Goal: Check status: Check status

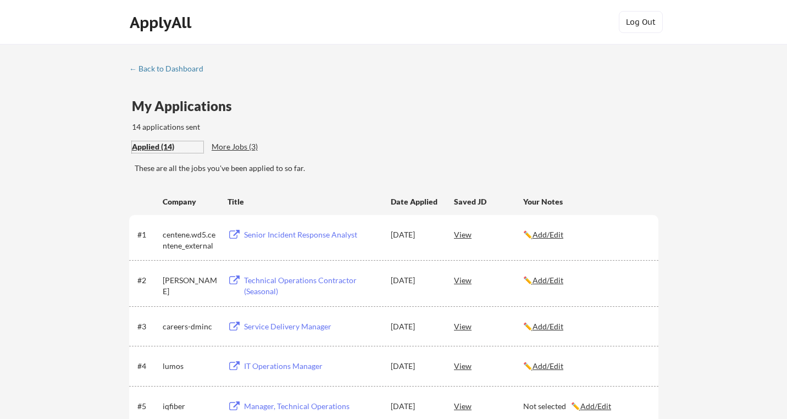
click at [147, 145] on div "Applied (14)" at bounding box center [167, 146] width 71 height 11
click at [153, 71] on div "← Back to Dashboard" at bounding box center [170, 69] width 82 height 8
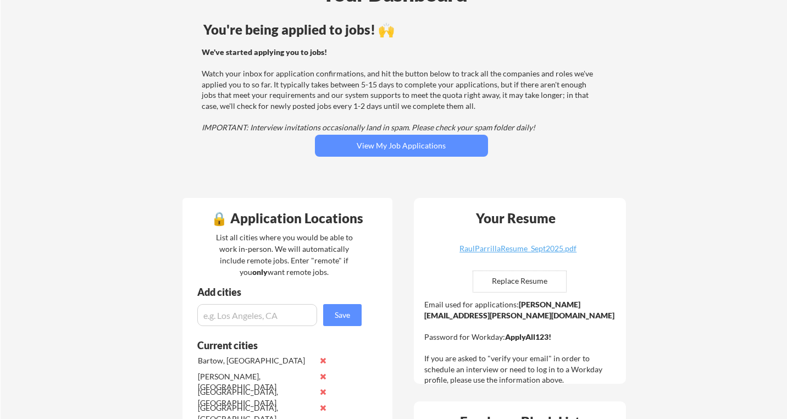
scroll to position [79, 0]
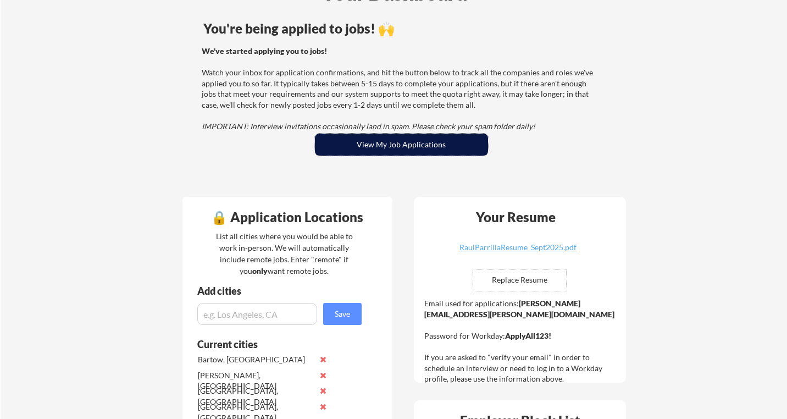
click at [409, 154] on button "View My Job Applications" at bounding box center [401, 145] width 173 height 22
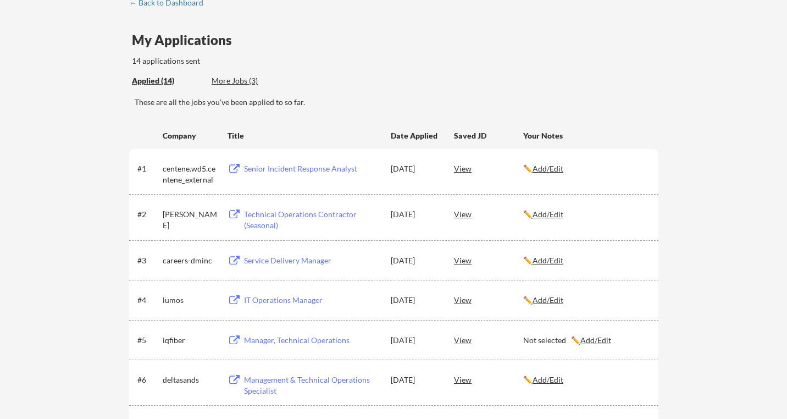
scroll to position [81, 0]
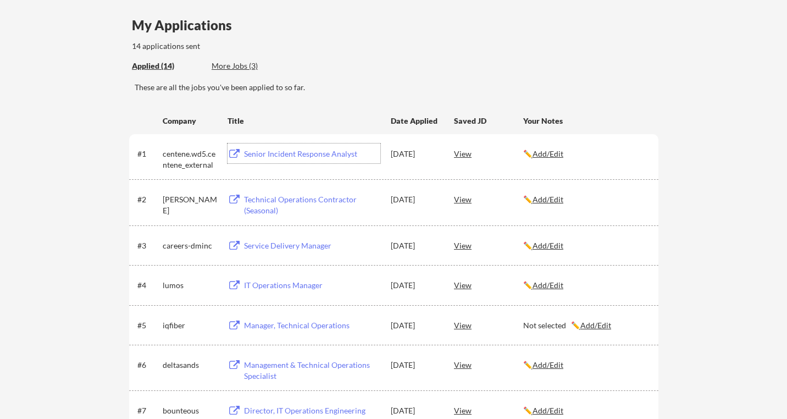
click at [286, 156] on div "Senior Incident Response Analyst" at bounding box center [312, 153] width 136 height 11
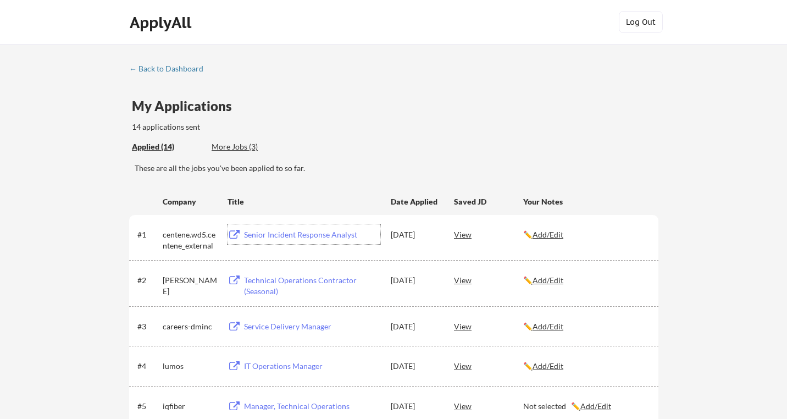
scroll to position [0, 0]
click at [169, 71] on div "← Back to Dashboard" at bounding box center [170, 69] width 82 height 8
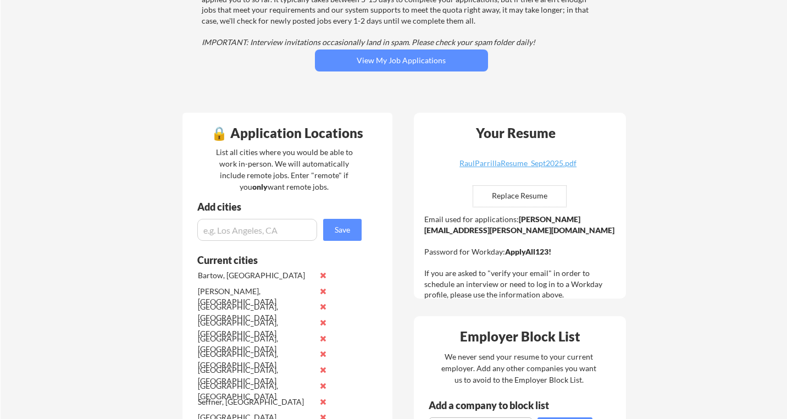
scroll to position [147, 0]
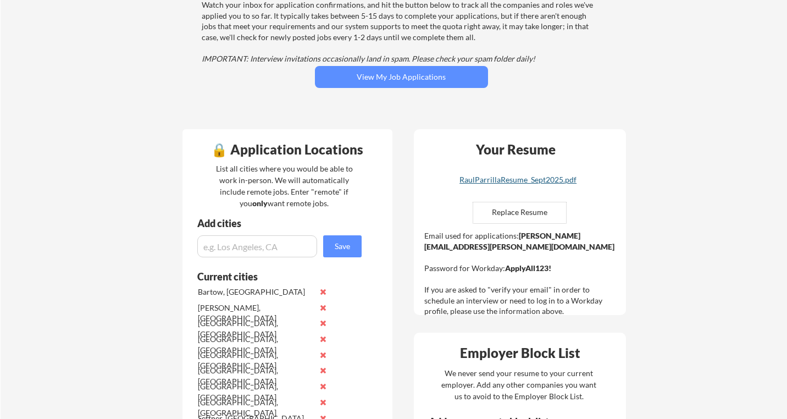
click at [533, 178] on div "RaulParrillaResume_Sept2025.pdf" at bounding box center [518, 180] width 131 height 8
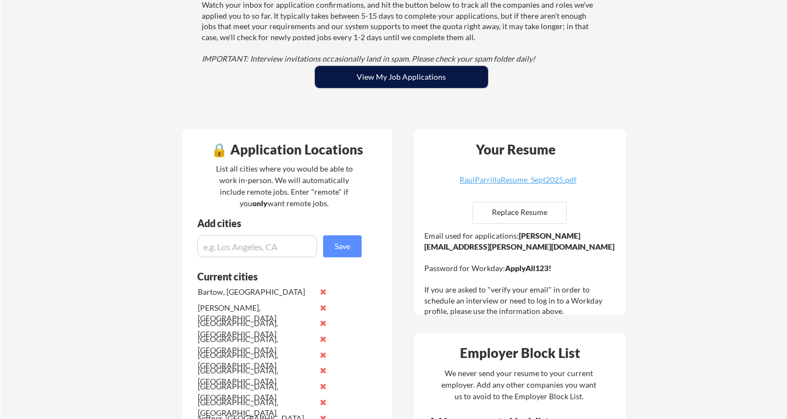
click at [423, 85] on button "View My Job Applications" at bounding box center [401, 77] width 173 height 22
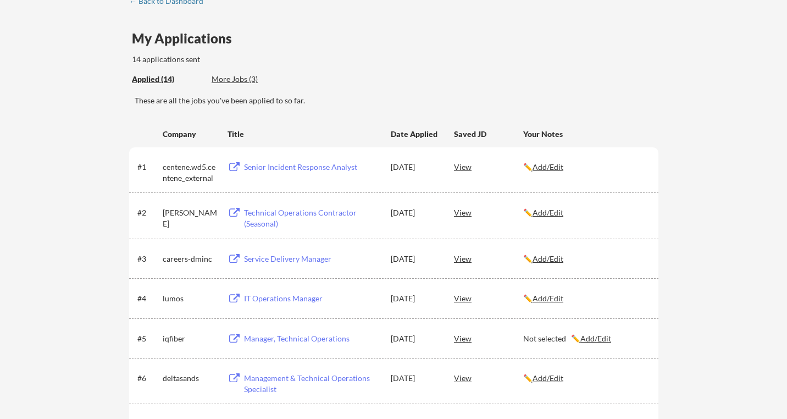
scroll to position [69, 0]
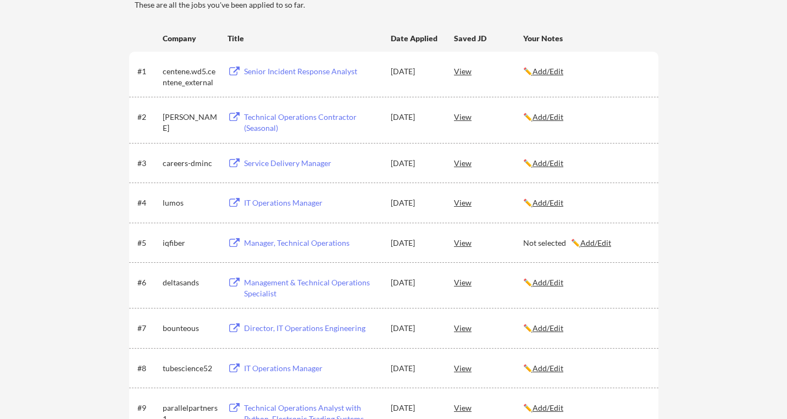
scroll to position [164, 0]
click at [173, 246] on div "iqfiber" at bounding box center [190, 241] width 55 height 11
click at [173, 243] on div "iqfiber" at bounding box center [190, 241] width 55 height 11
copy div "iqfiber"
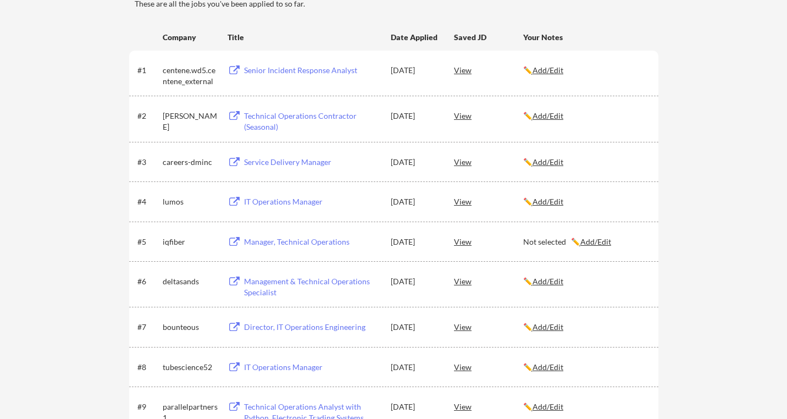
click at [465, 240] on div "View" at bounding box center [488, 241] width 69 height 20
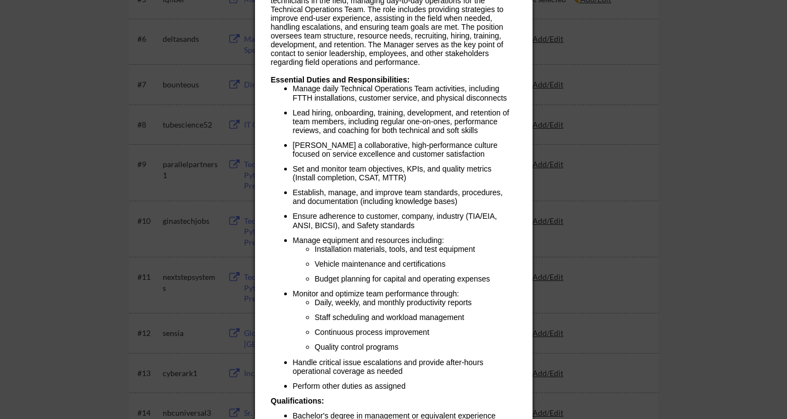
scroll to position [418, 0]
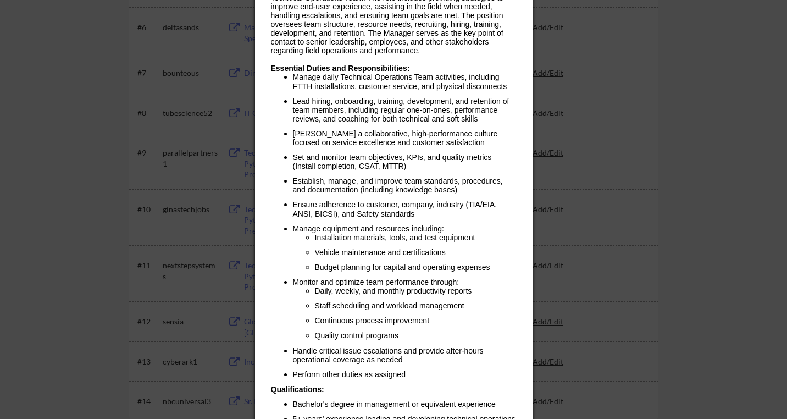
click at [109, 130] on div at bounding box center [393, 209] width 787 height 419
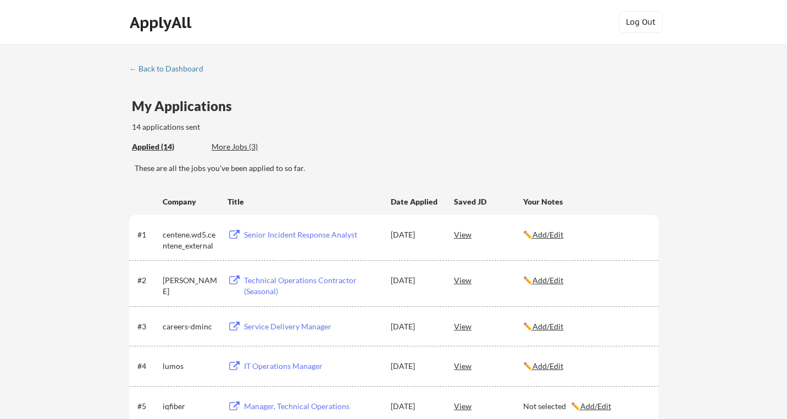
scroll to position [0, 0]
